Goal: Task Accomplishment & Management: Complete application form

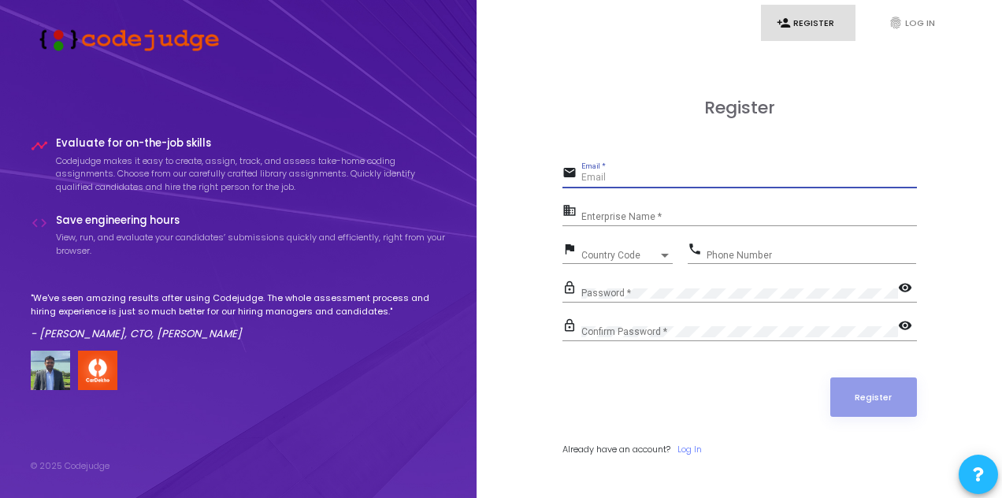
click at [602, 179] on input "Email *" at bounding box center [748, 177] width 335 height 11
type input "A"
type input "[EMAIL_ADDRESS][DOMAIN_NAME]"
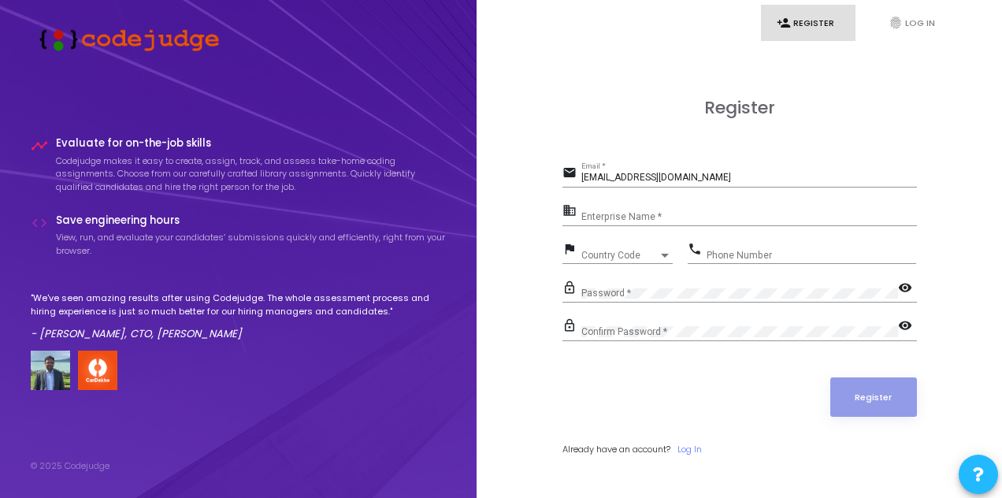
click at [670, 207] on div "Enterprise Name *" at bounding box center [748, 213] width 335 height 24
type input "Kiit"
click at [606, 251] on span "Country Code" at bounding box center [609, 255] width 56 height 10
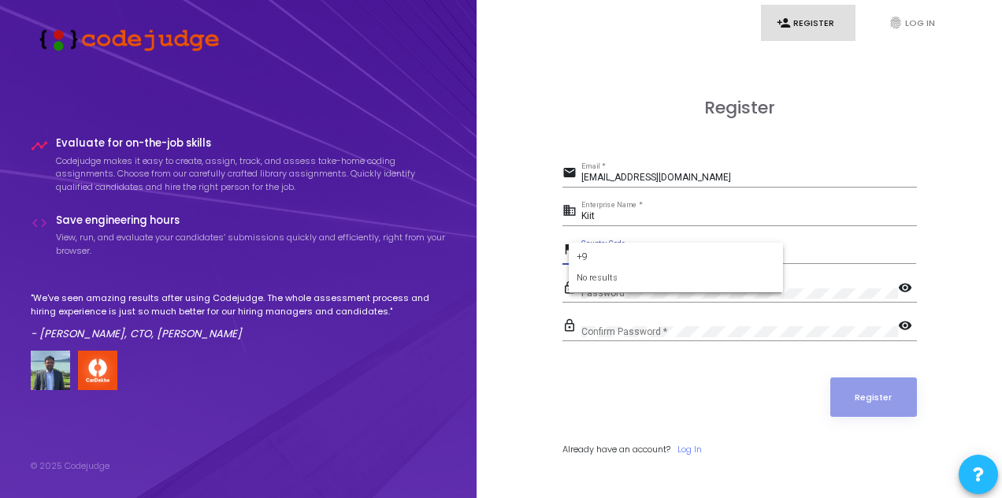
type input "+"
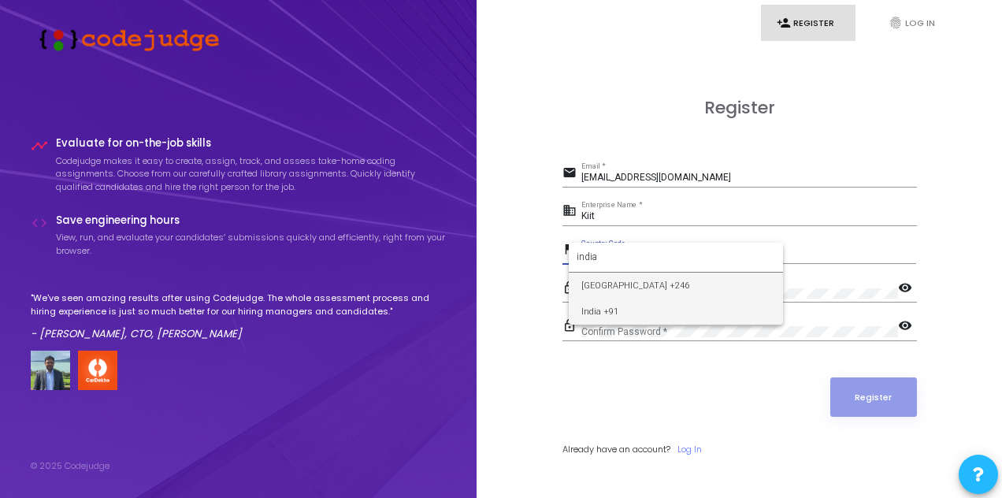
type input "india"
click at [592, 306] on span "India +91" at bounding box center [675, 311] width 189 height 26
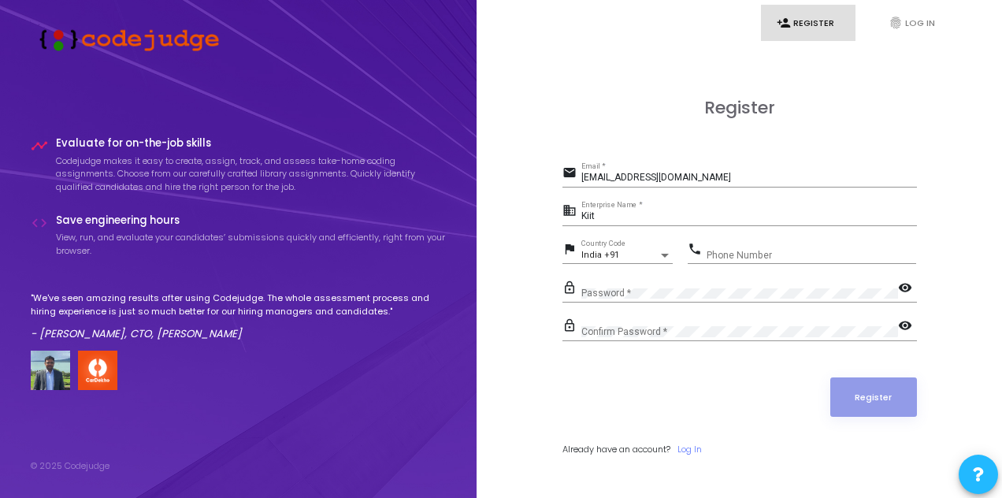
click at [762, 246] on div "Phone Number" at bounding box center [810, 251] width 209 height 24
type input "8002695039"
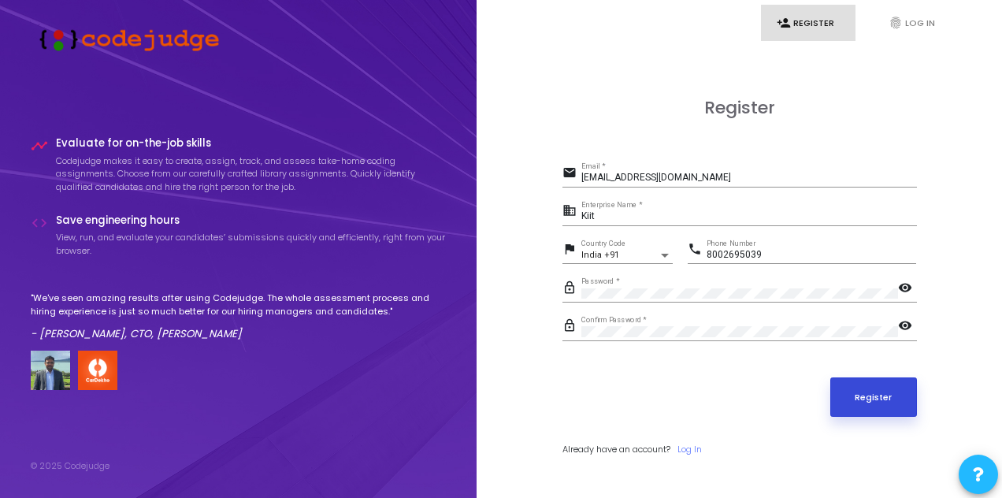
click at [856, 387] on button "Register" at bounding box center [873, 396] width 87 height 39
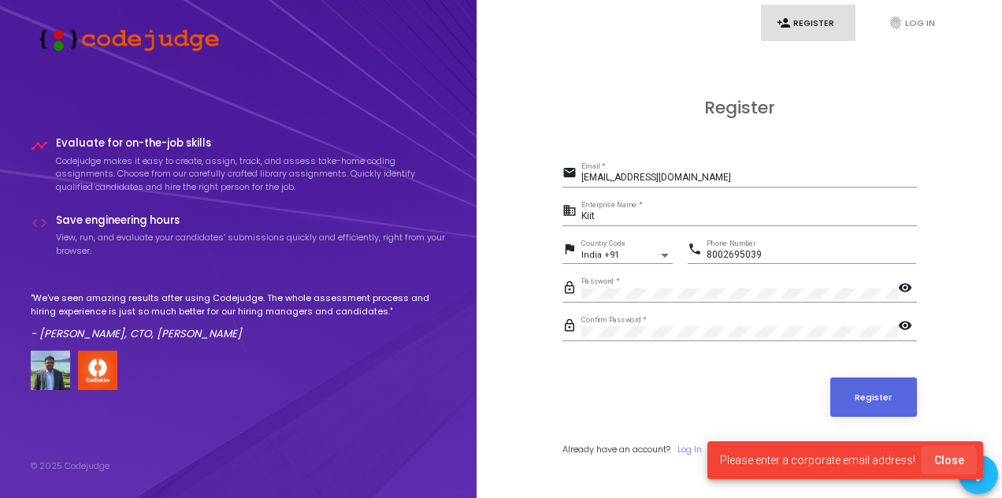
click at [947, 461] on span "Close" at bounding box center [949, 460] width 30 height 13
